Goal: Information Seeking & Learning: Learn about a topic

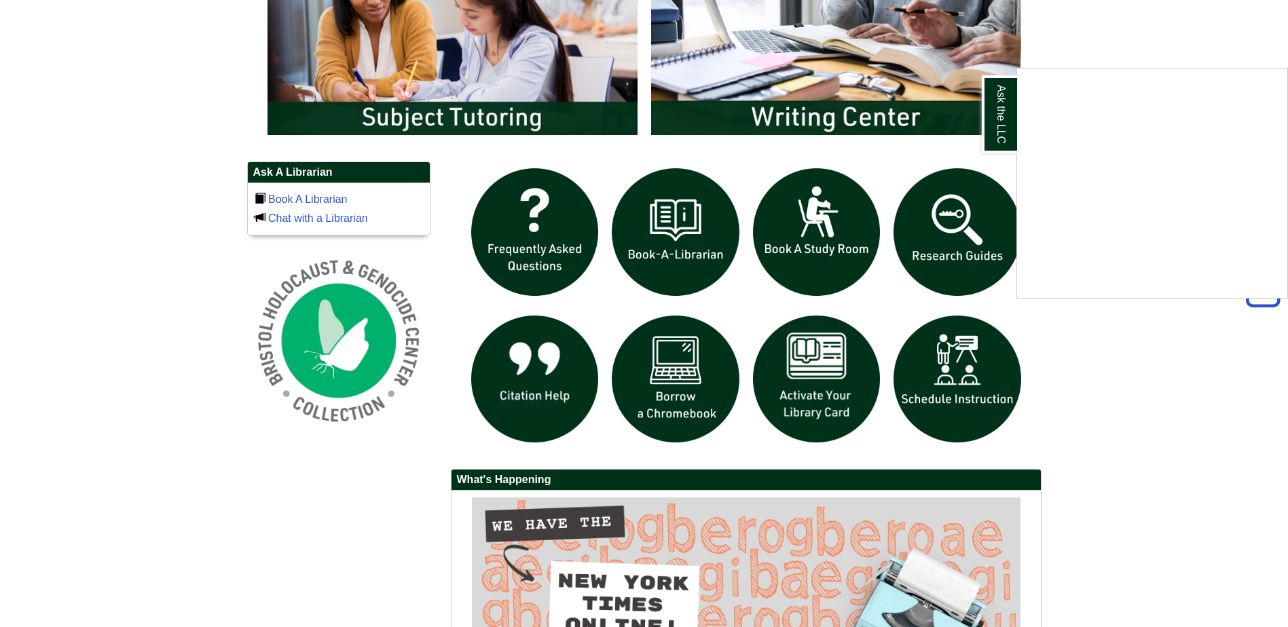
scroll to position [836, 0]
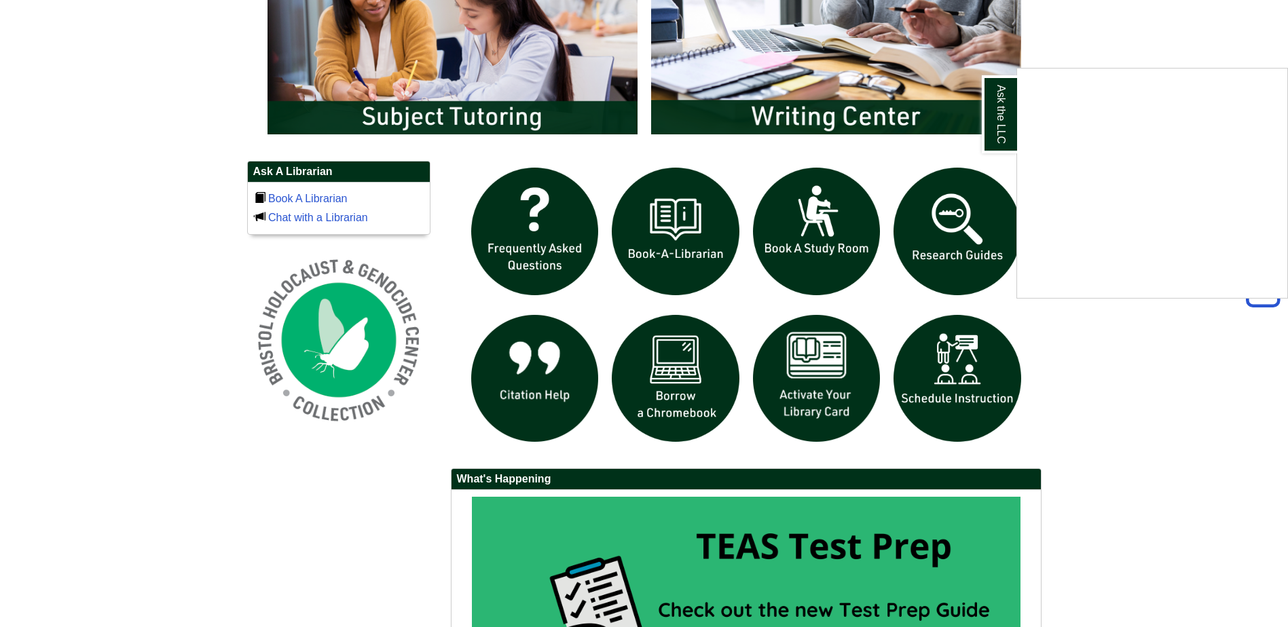
click at [974, 255] on div "Ask the LLC" at bounding box center [644, 313] width 1288 height 627
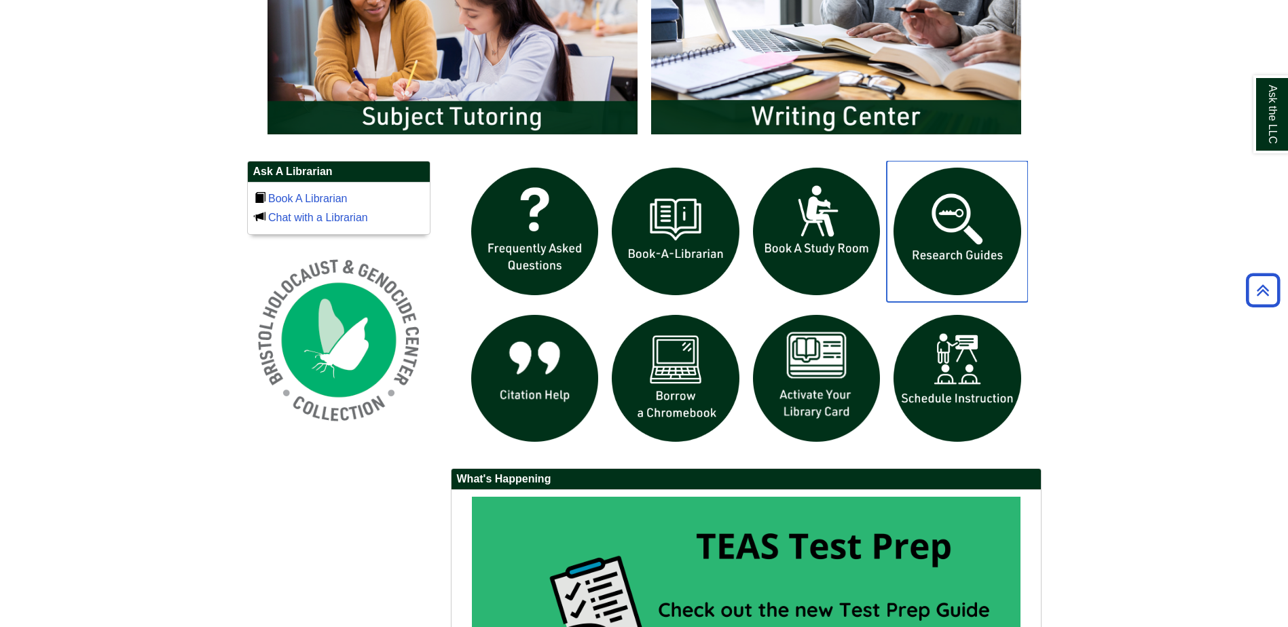
click at [961, 242] on img "slideshow" at bounding box center [957, 231] width 141 height 141
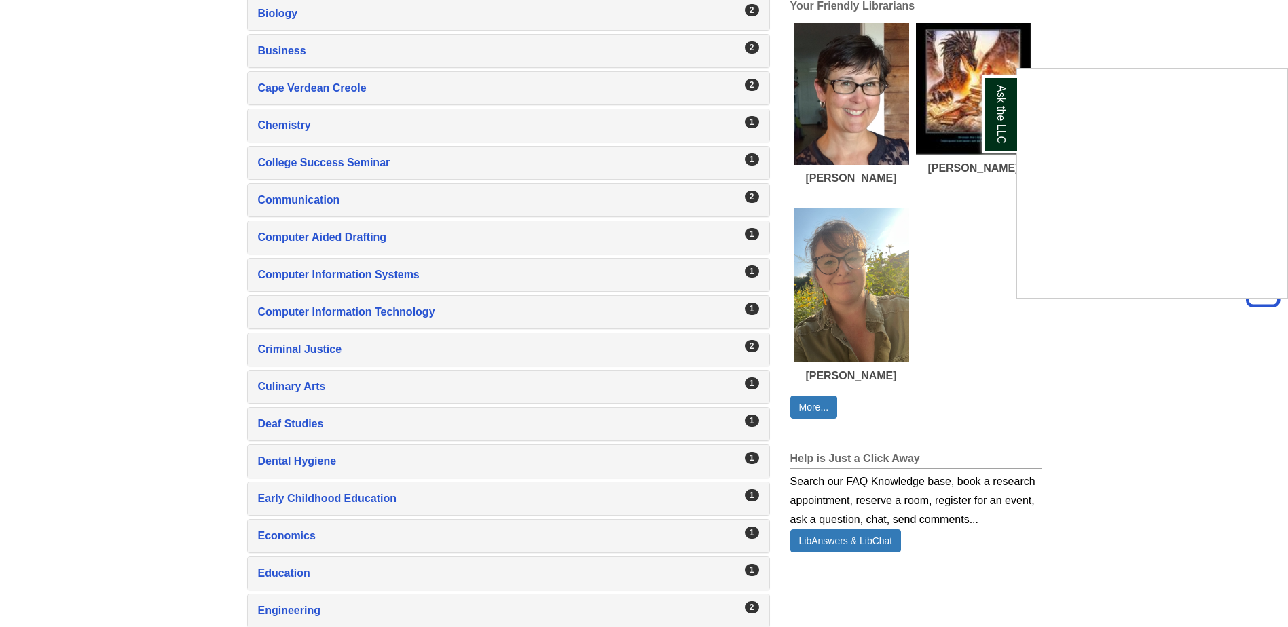
scroll to position [815, 0]
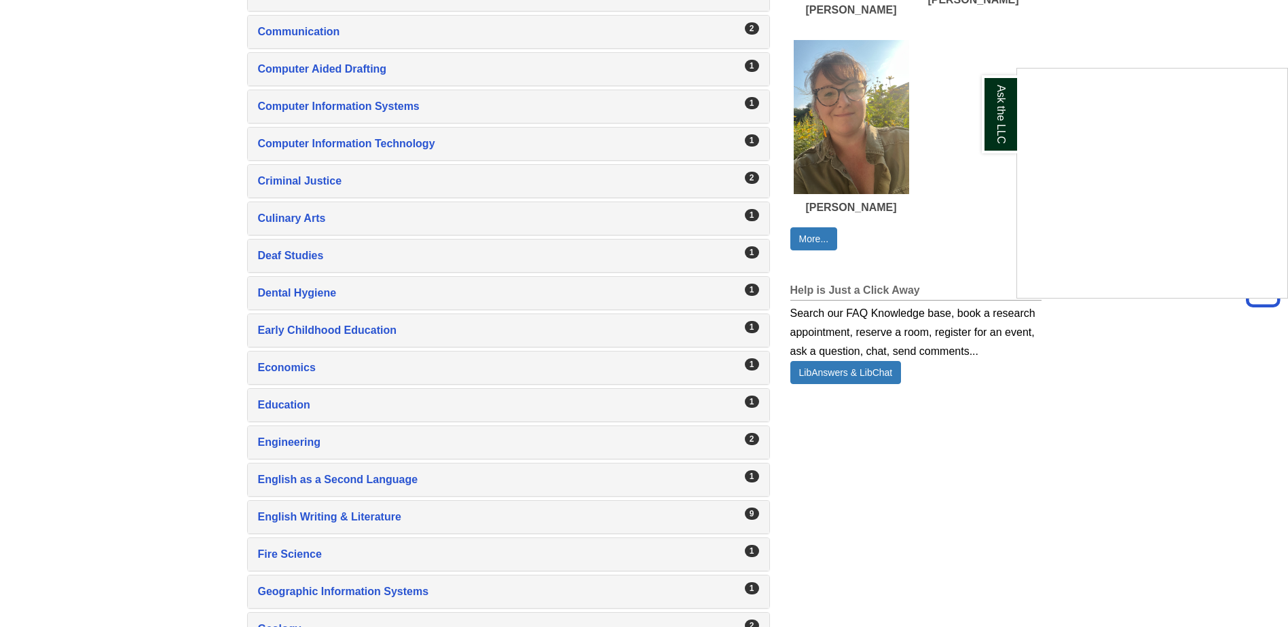
click at [352, 510] on div "Ask the LLC" at bounding box center [644, 313] width 1288 height 627
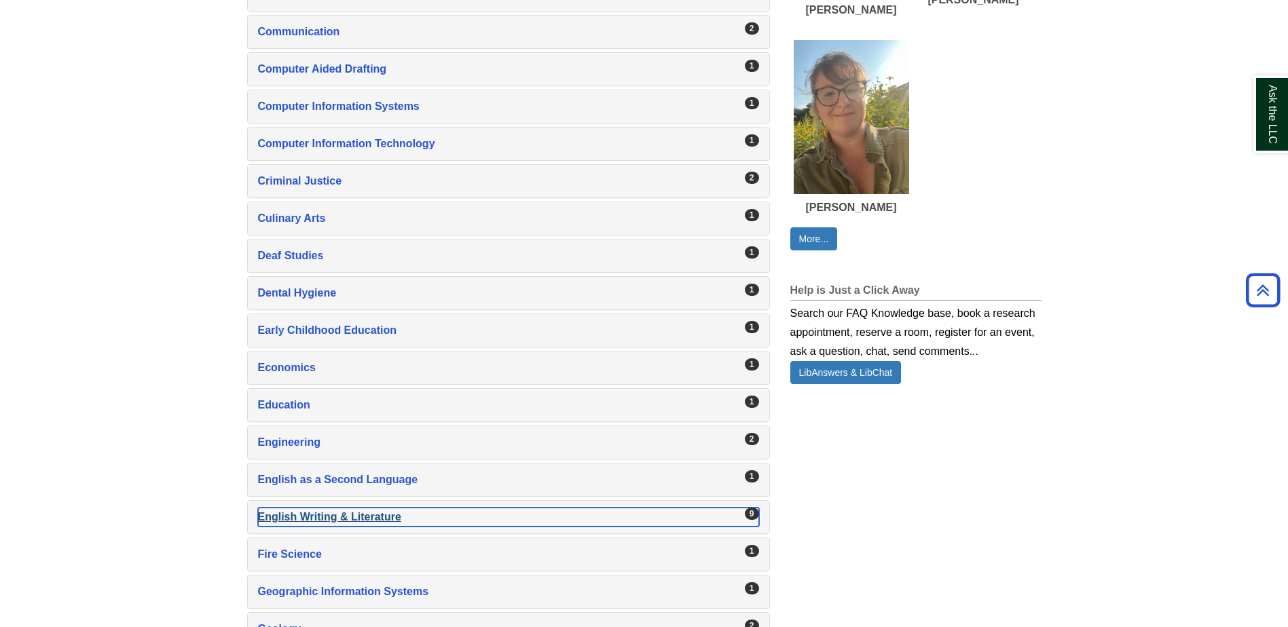
click at [352, 510] on div "English Writing & Literature , 9 guides" at bounding box center [508, 517] width 501 height 19
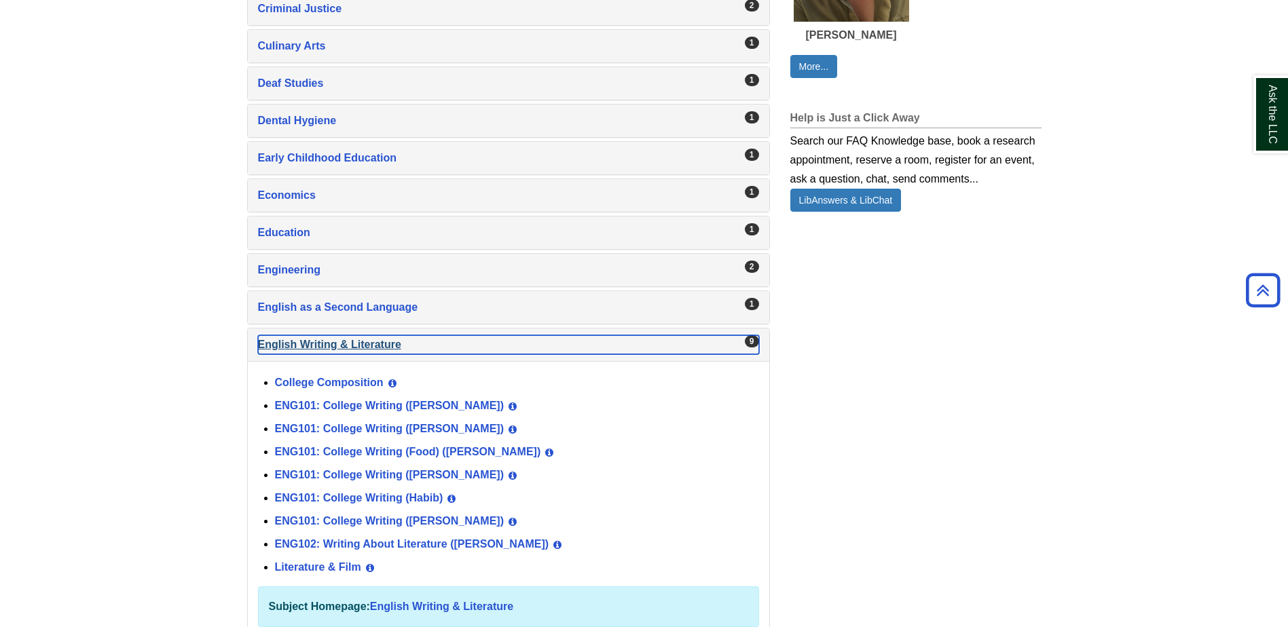
scroll to position [1019, 0]
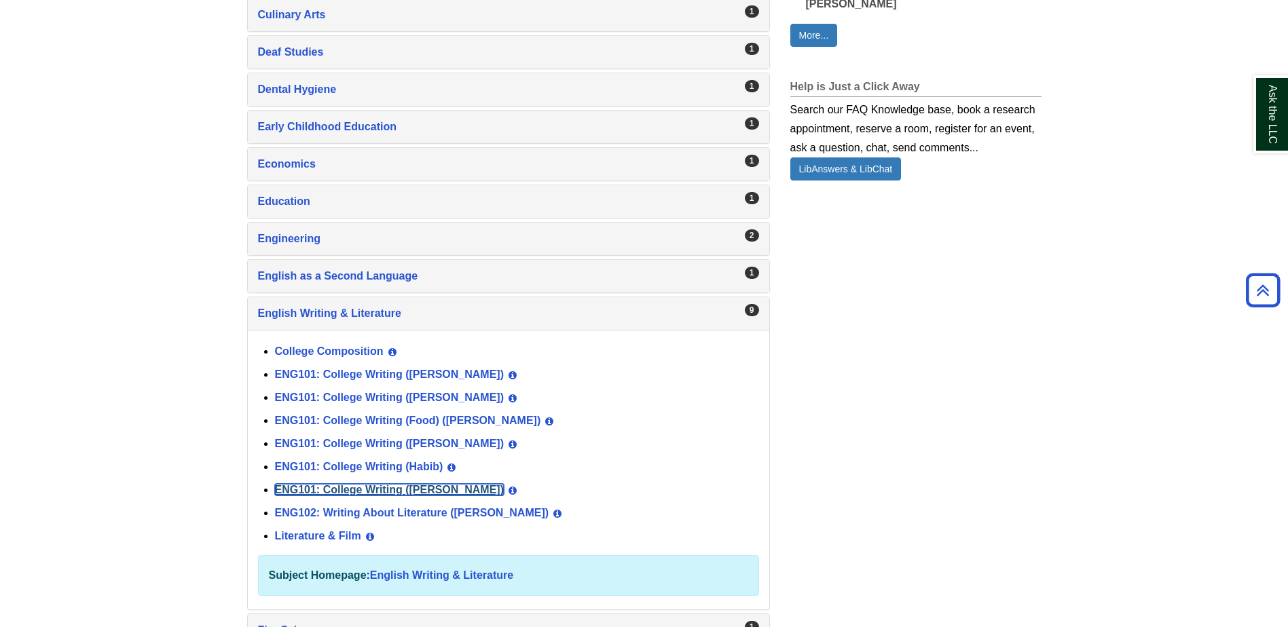
click at [357, 491] on link "ENG101: College Writing ([PERSON_NAME])" at bounding box center [390, 490] width 230 height 12
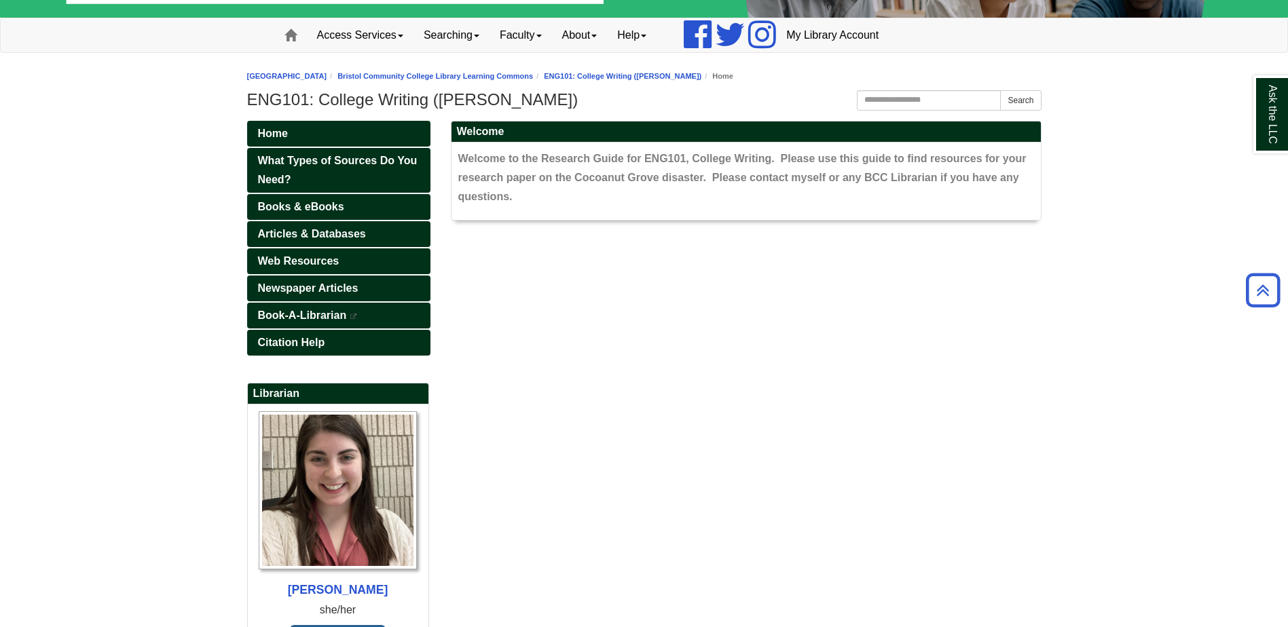
scroll to position [96, 0]
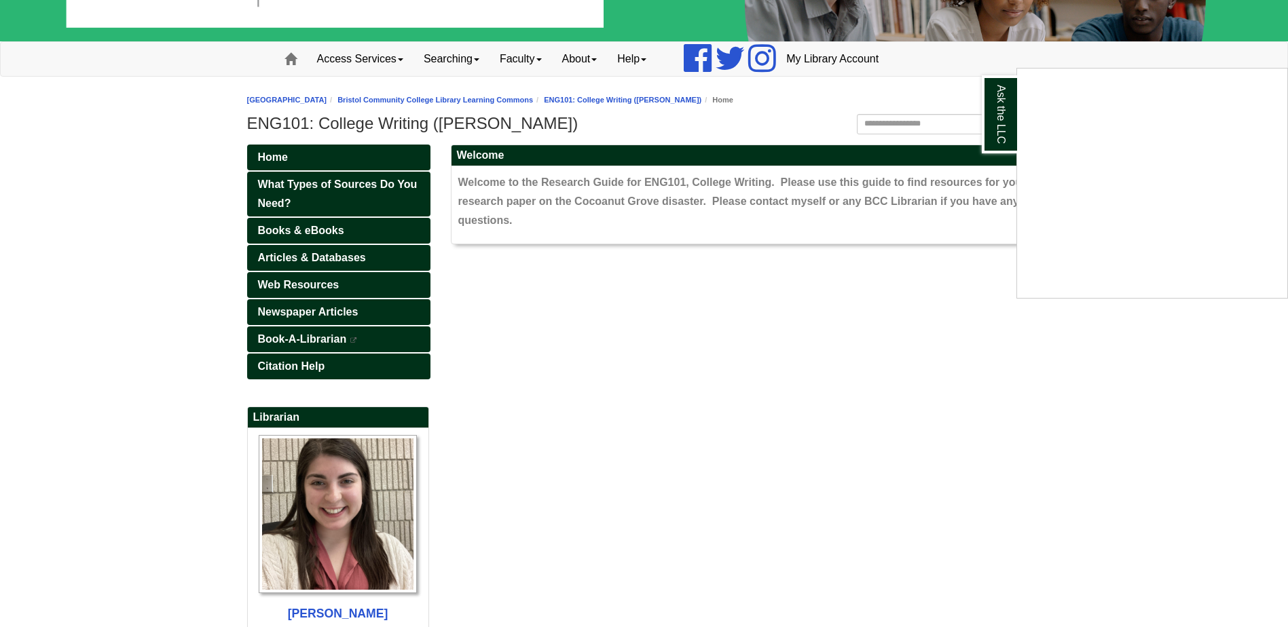
click at [813, 499] on div "Ask the LLC" at bounding box center [644, 313] width 1288 height 627
click at [337, 191] on link "What Types of Sources Do You Need?" at bounding box center [338, 194] width 183 height 45
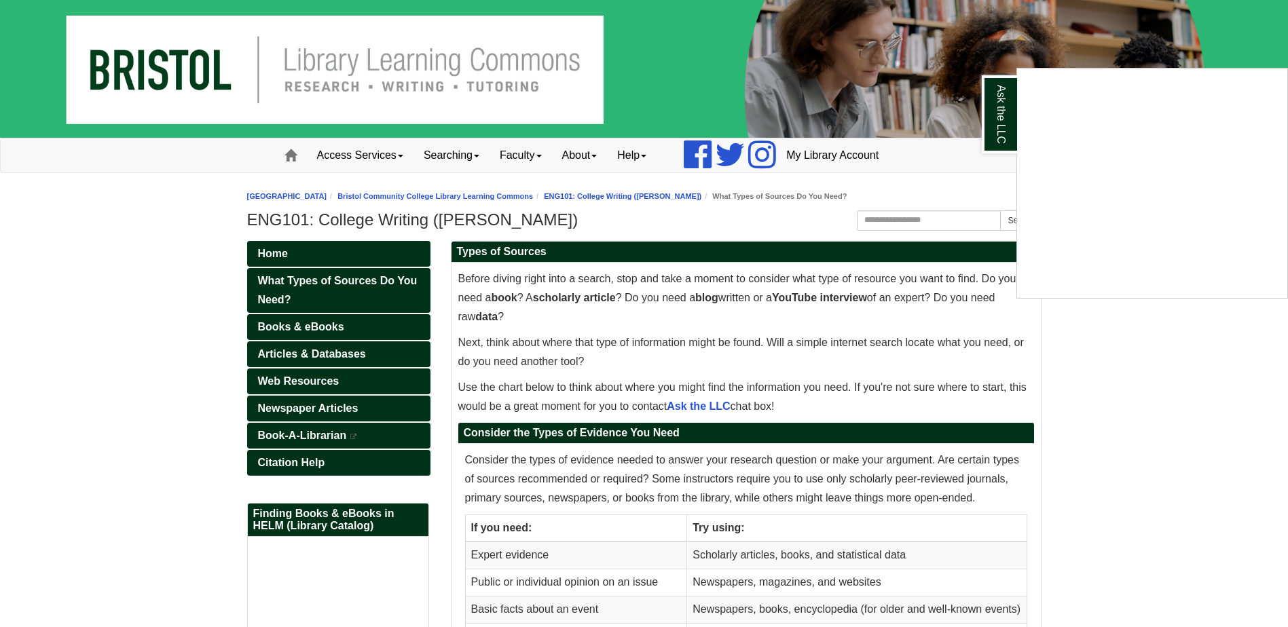
click at [397, 325] on div "Ask the LLC" at bounding box center [644, 313] width 1288 height 627
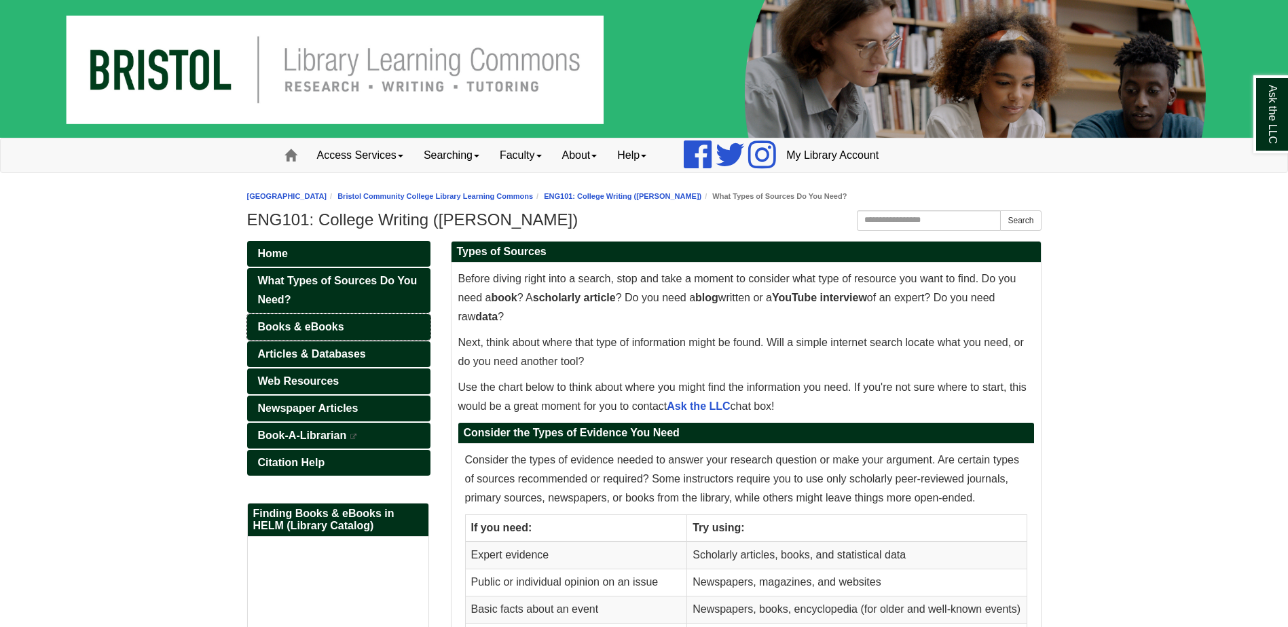
click at [397, 325] on link "Books & eBooks" at bounding box center [338, 327] width 183 height 26
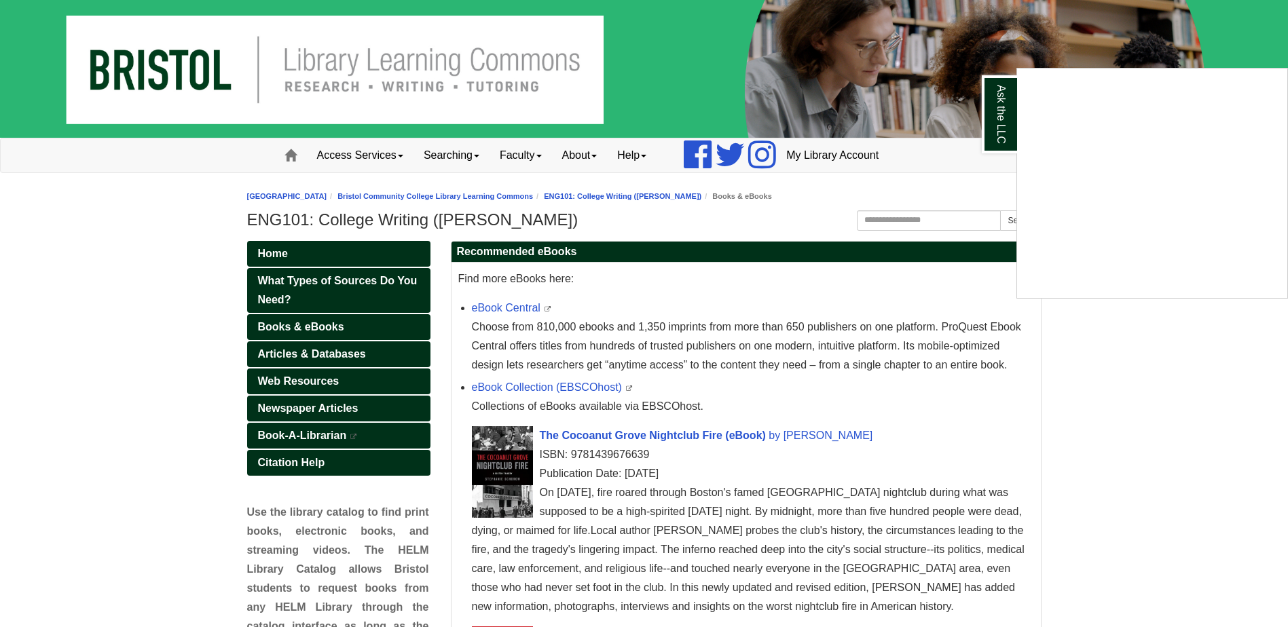
click at [613, 433] on div "Ask the LLC" at bounding box center [644, 313] width 1288 height 627
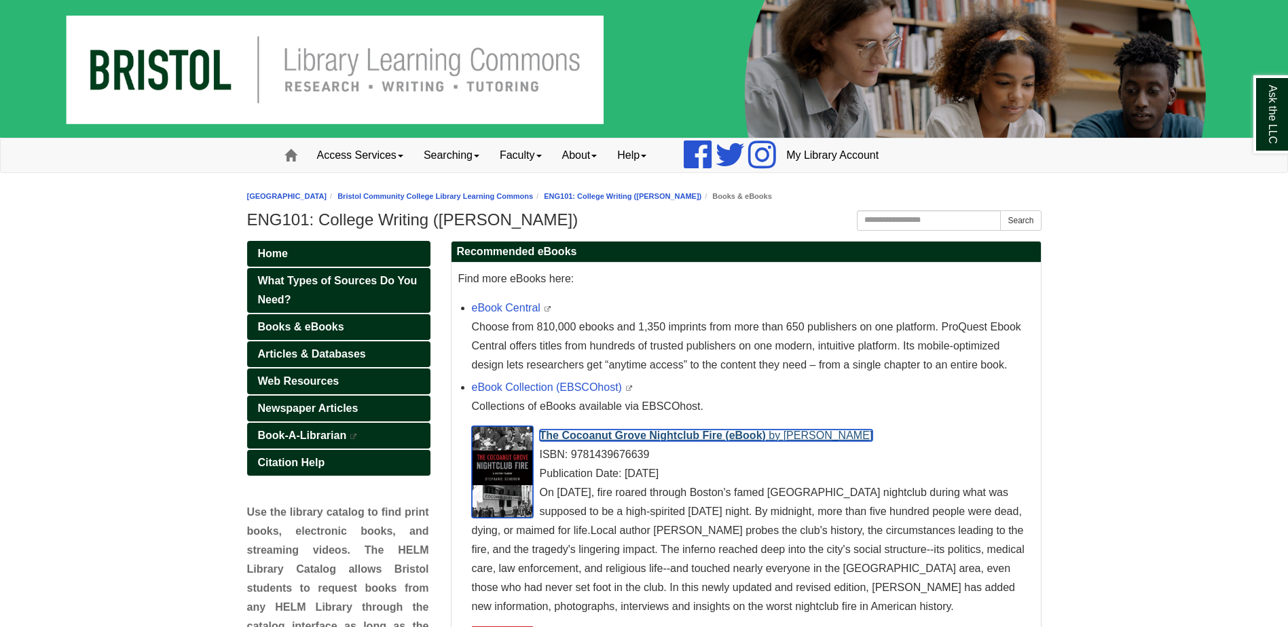
click at [581, 436] on span "The Cocoanut Grove Nightclub Fire (eBook)" at bounding box center [653, 436] width 226 height 12
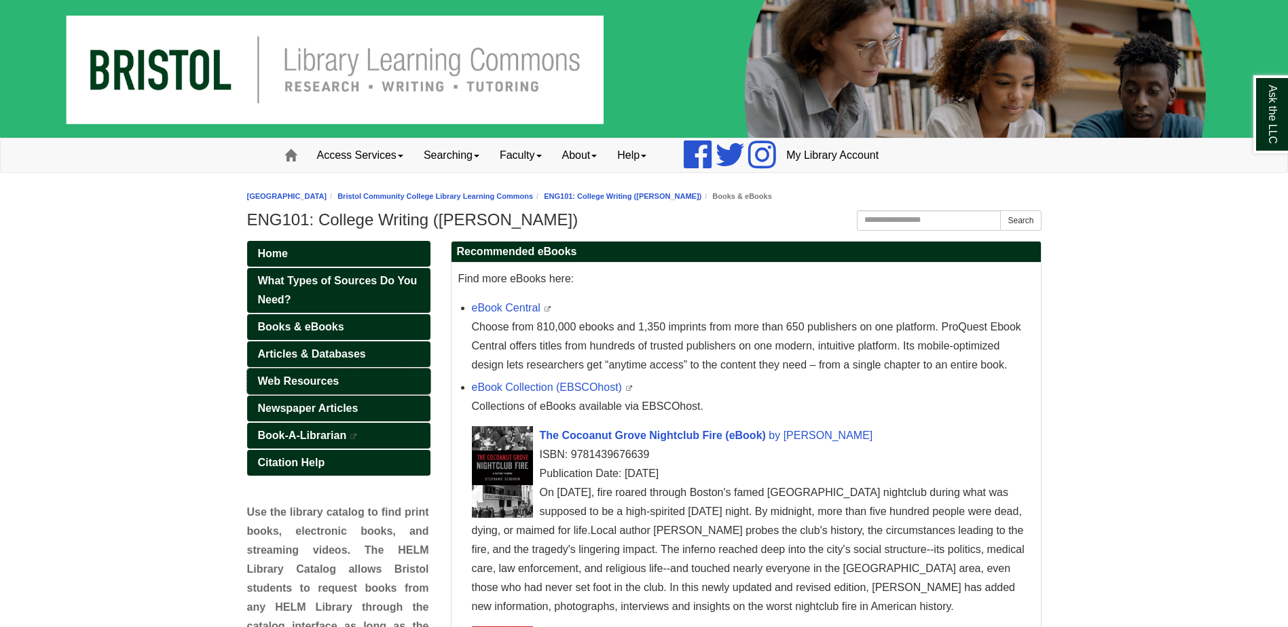
click at [285, 376] on span "Web Resources" at bounding box center [298, 382] width 81 height 12
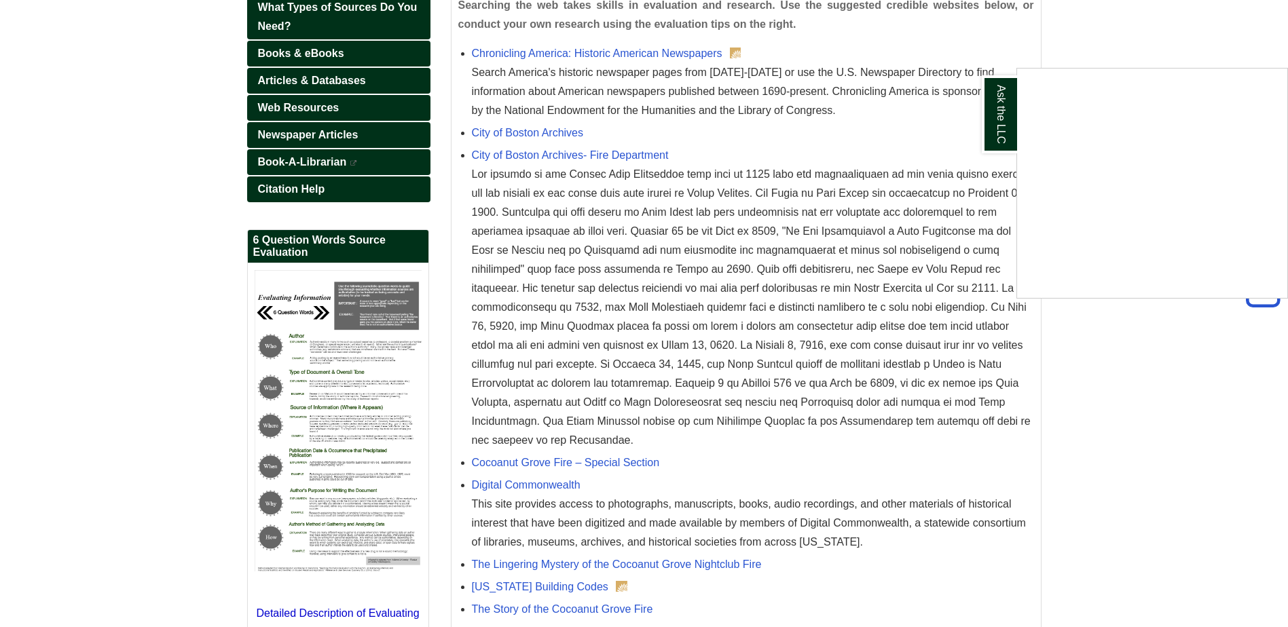
scroll to position [171, 0]
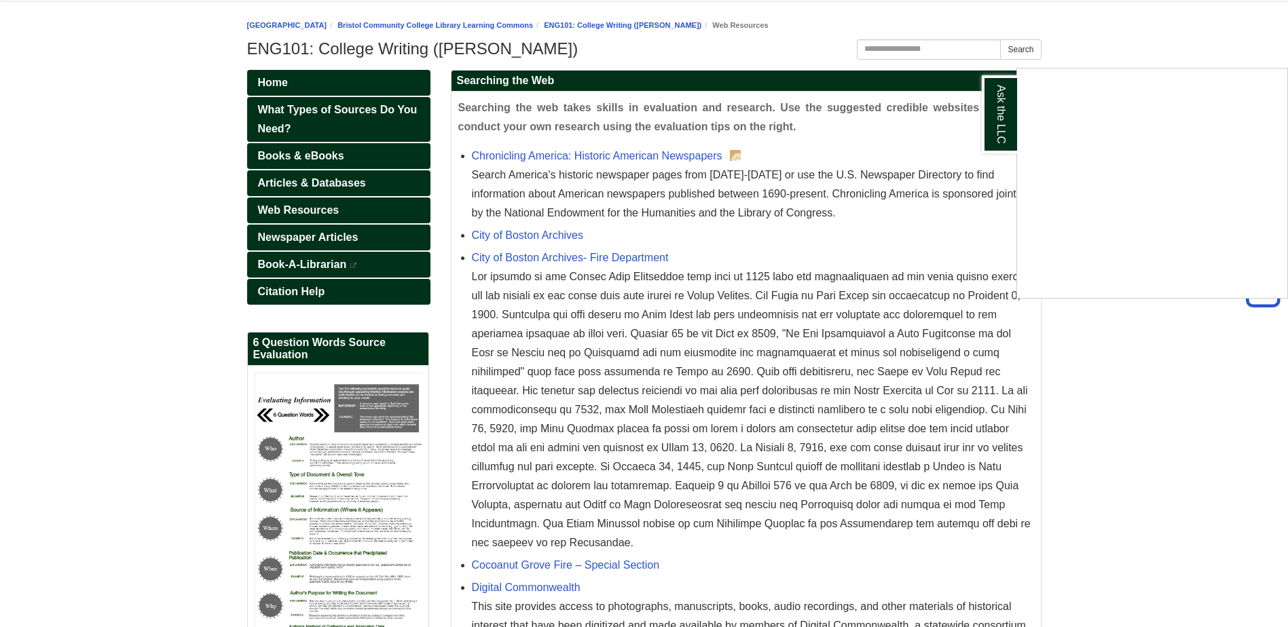
click at [300, 186] on div "Ask the LLC" at bounding box center [644, 313] width 1288 height 627
click at [299, 186] on span "Articles & Databases" at bounding box center [312, 183] width 108 height 12
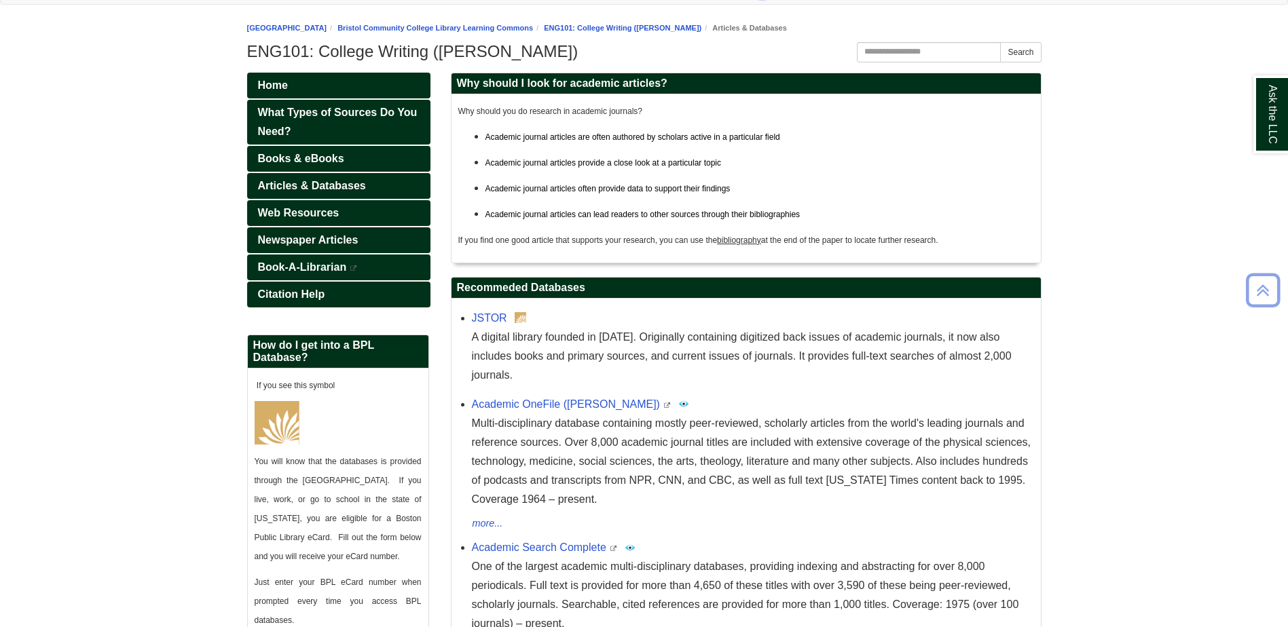
scroll to position [136, 0]
